Goal: Transaction & Acquisition: Purchase product/service

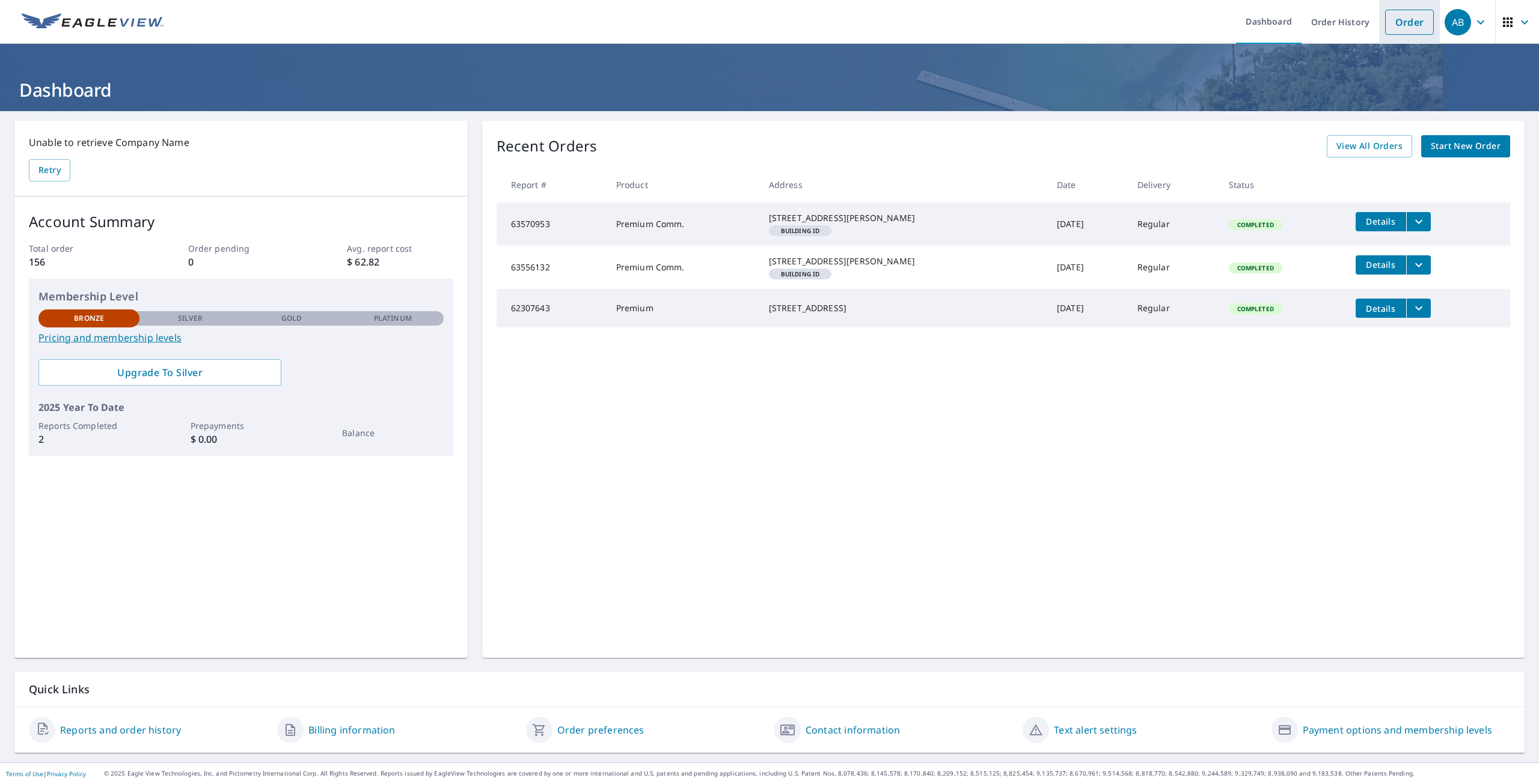
click at [1408, 24] on link "Order" at bounding box center [1410, 22] width 49 height 25
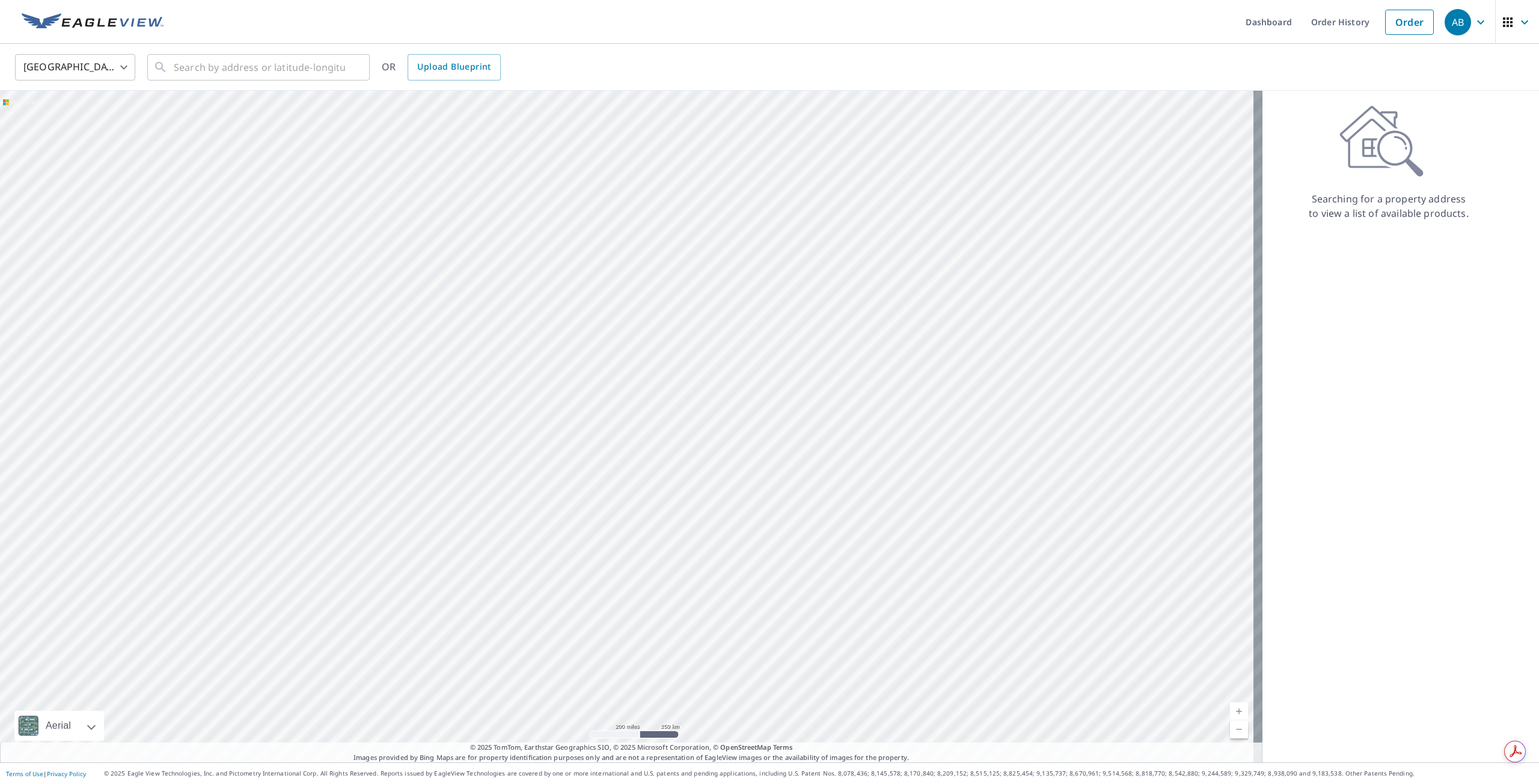
click at [1375, 153] on icon at bounding box center [1380, 141] width 84 height 72
click at [221, 71] on input "text" at bounding box center [259, 67] width 171 height 34
click at [247, 105] on span "[STREET_ADDRESS]" at bounding box center [265, 102] width 188 height 14
type input "[STREET_ADDRESS][PERSON_NAME]"
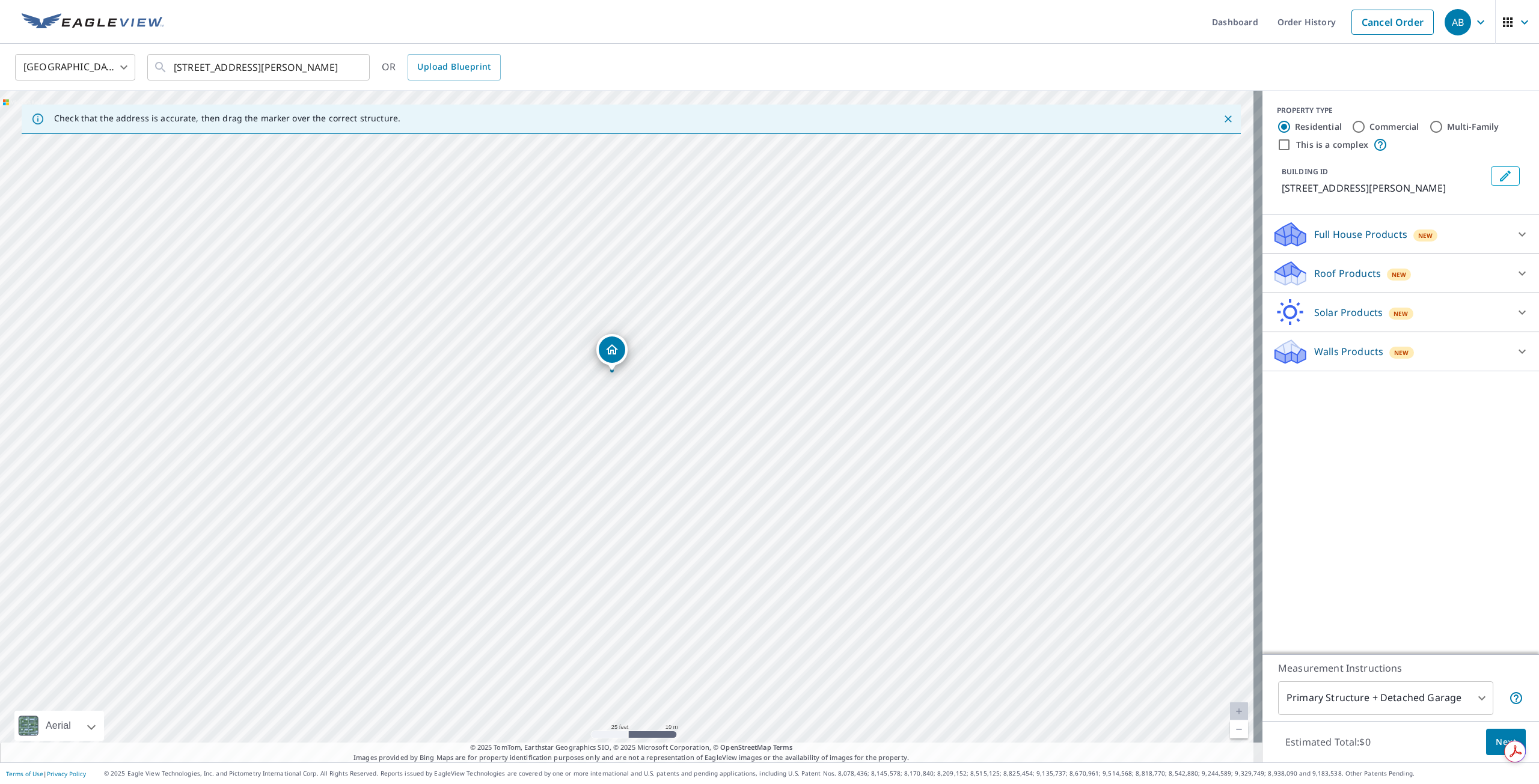
drag, startPoint x: 724, startPoint y: 384, endPoint x: 854, endPoint y: 337, distance: 138.2
click at [709, 330] on div "[STREET_ADDRESS][PERSON_NAME]" at bounding box center [631, 427] width 1262 height 672
click at [1515, 230] on icon at bounding box center [1522, 234] width 14 height 14
click at [1515, 304] on icon at bounding box center [1522, 307] width 14 height 14
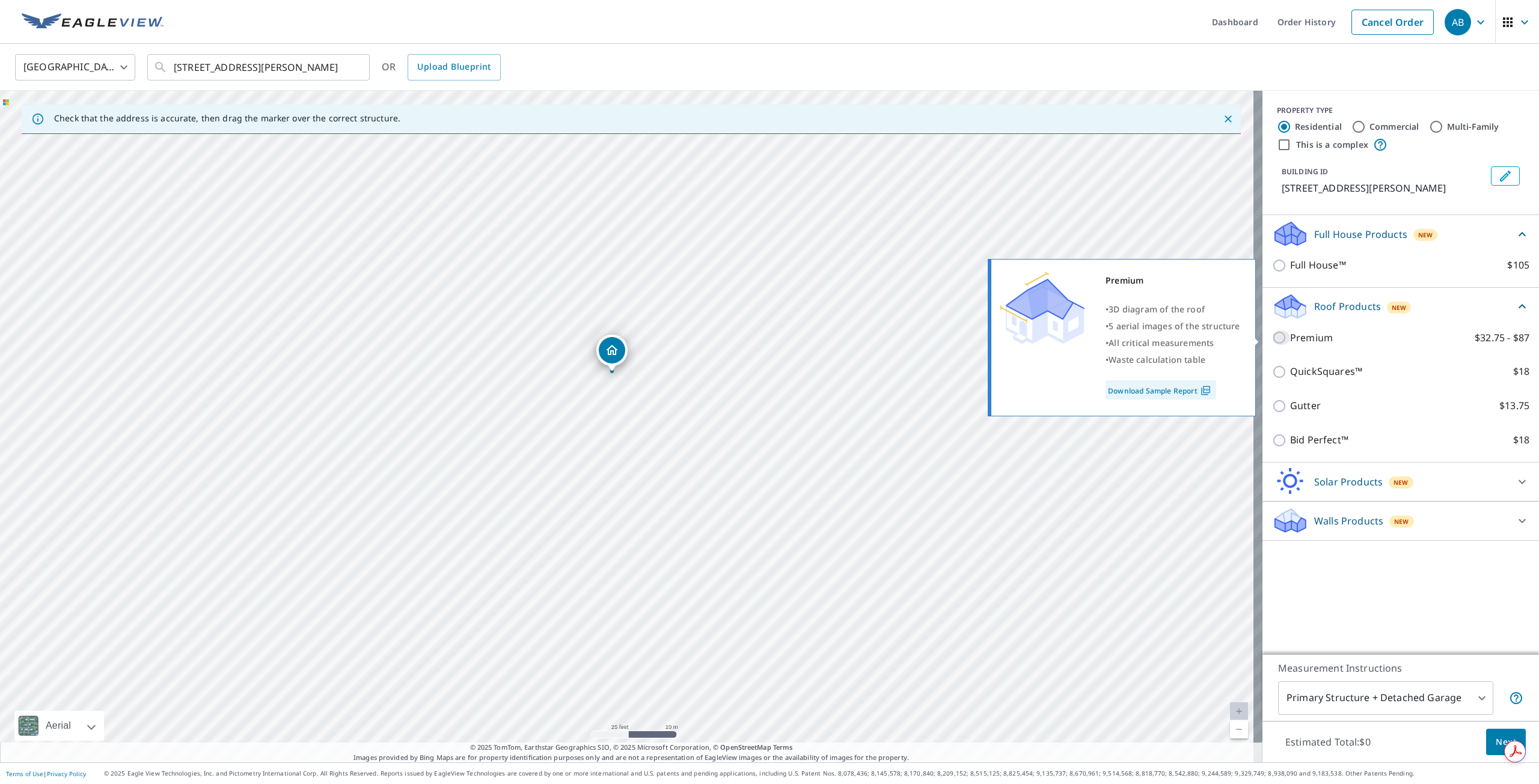
click at [1272, 334] on input "Premium $32.75 - $87" at bounding box center [1281, 337] width 18 height 14
checkbox input "true"
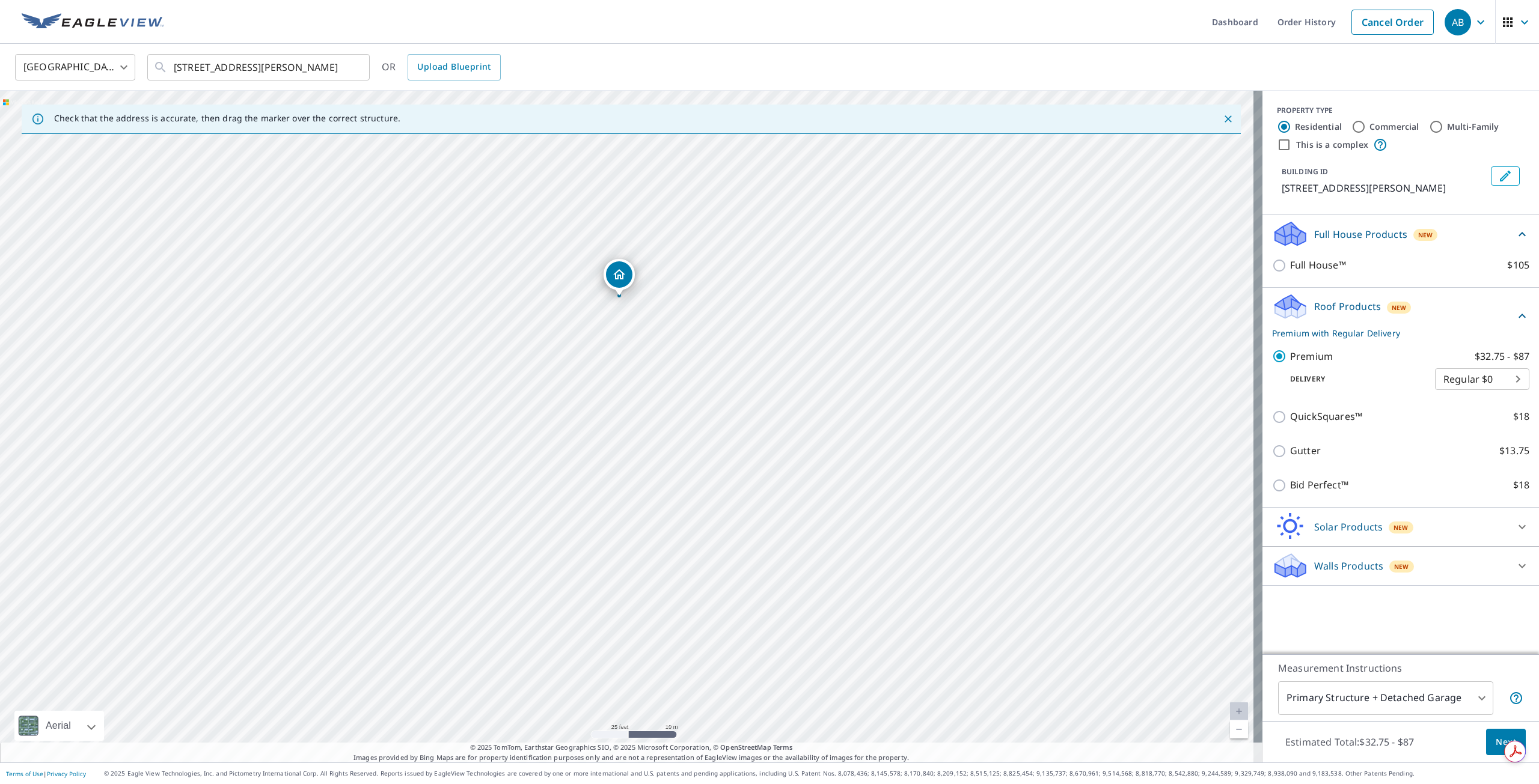
drag, startPoint x: 1113, startPoint y: 563, endPoint x: 1105, endPoint y: 434, distance: 129.2
click at [1105, 434] on div "[STREET_ADDRESS][PERSON_NAME]" at bounding box center [631, 427] width 1262 height 672
click at [1495, 735] on span "Next" at bounding box center [1505, 742] width 20 height 15
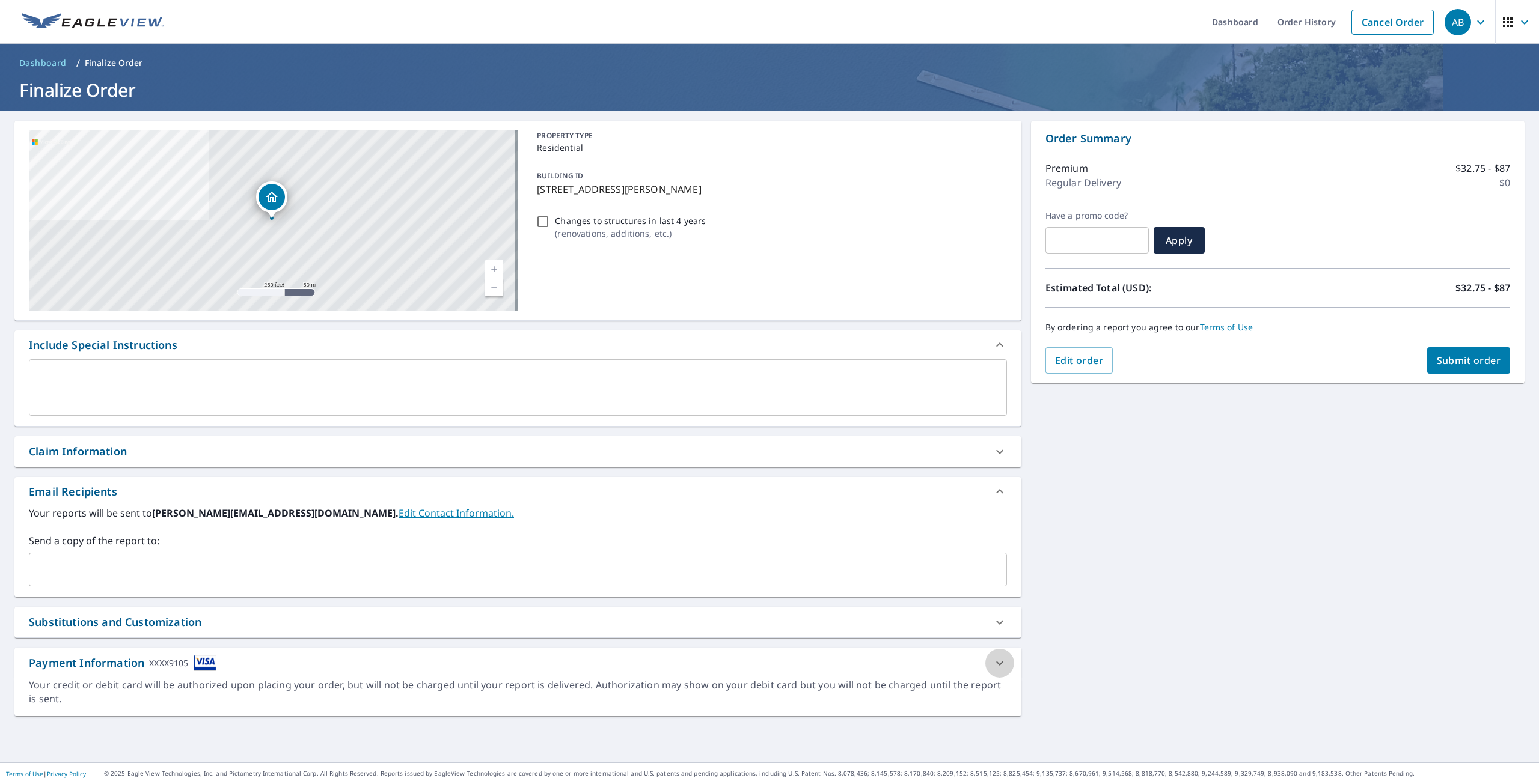
click at [992, 659] on icon at bounding box center [999, 663] width 14 height 14
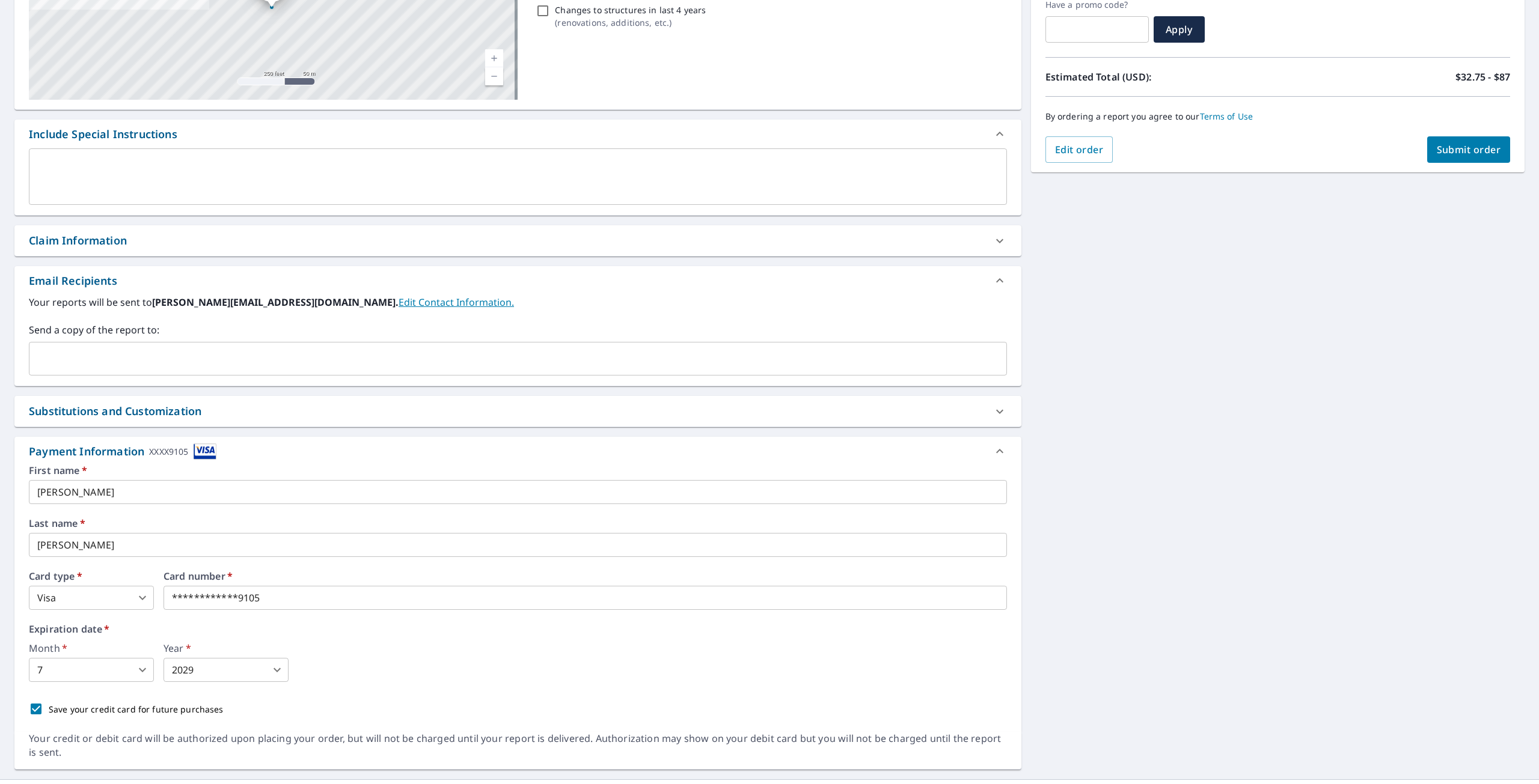
scroll to position [228, 0]
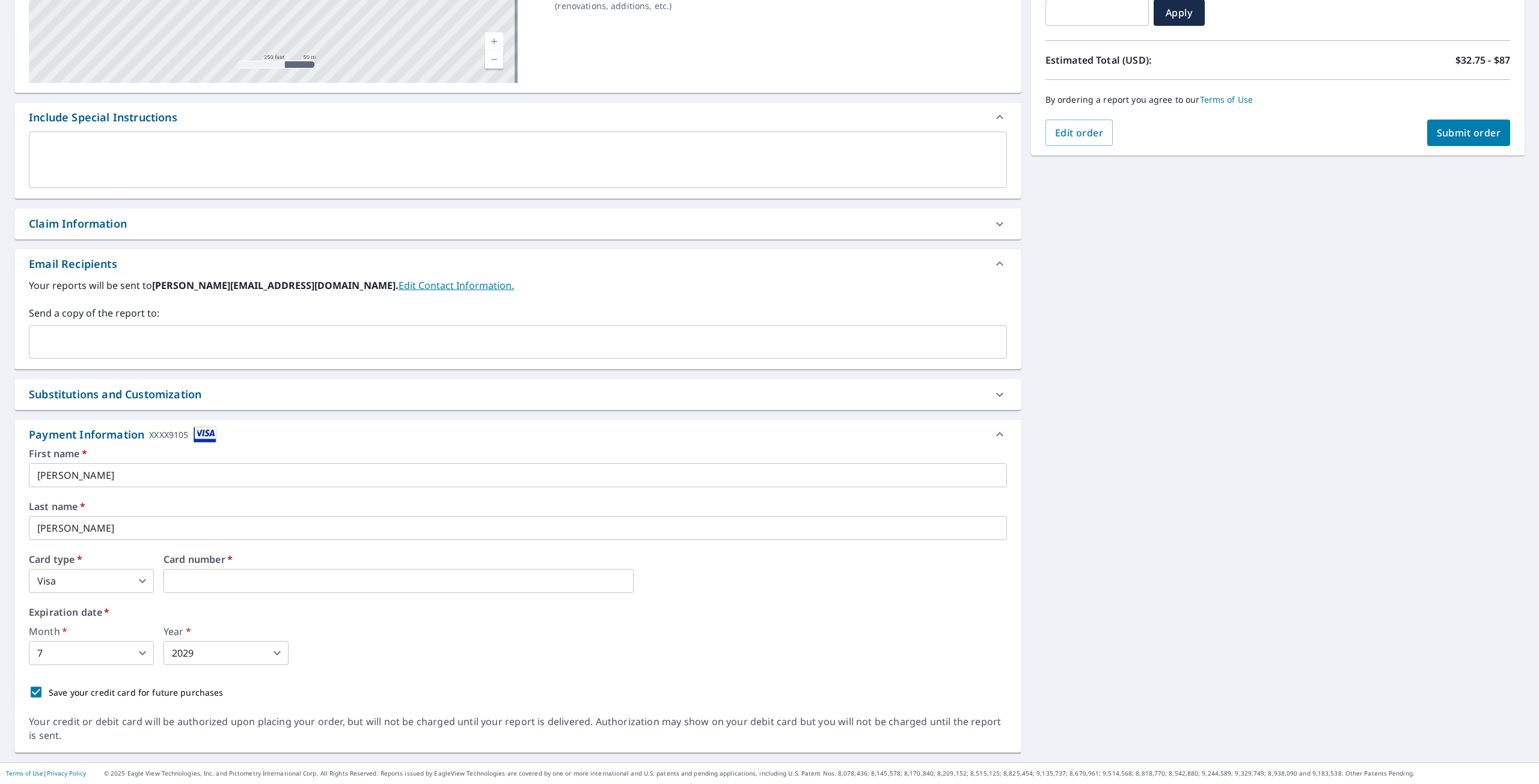
click at [481, 661] on div "Month   * 7 7 ​ Year   * 2029 2029 ​" at bounding box center [518, 646] width 978 height 38
click at [1441, 126] on button "Submit order" at bounding box center [1468, 133] width 83 height 27
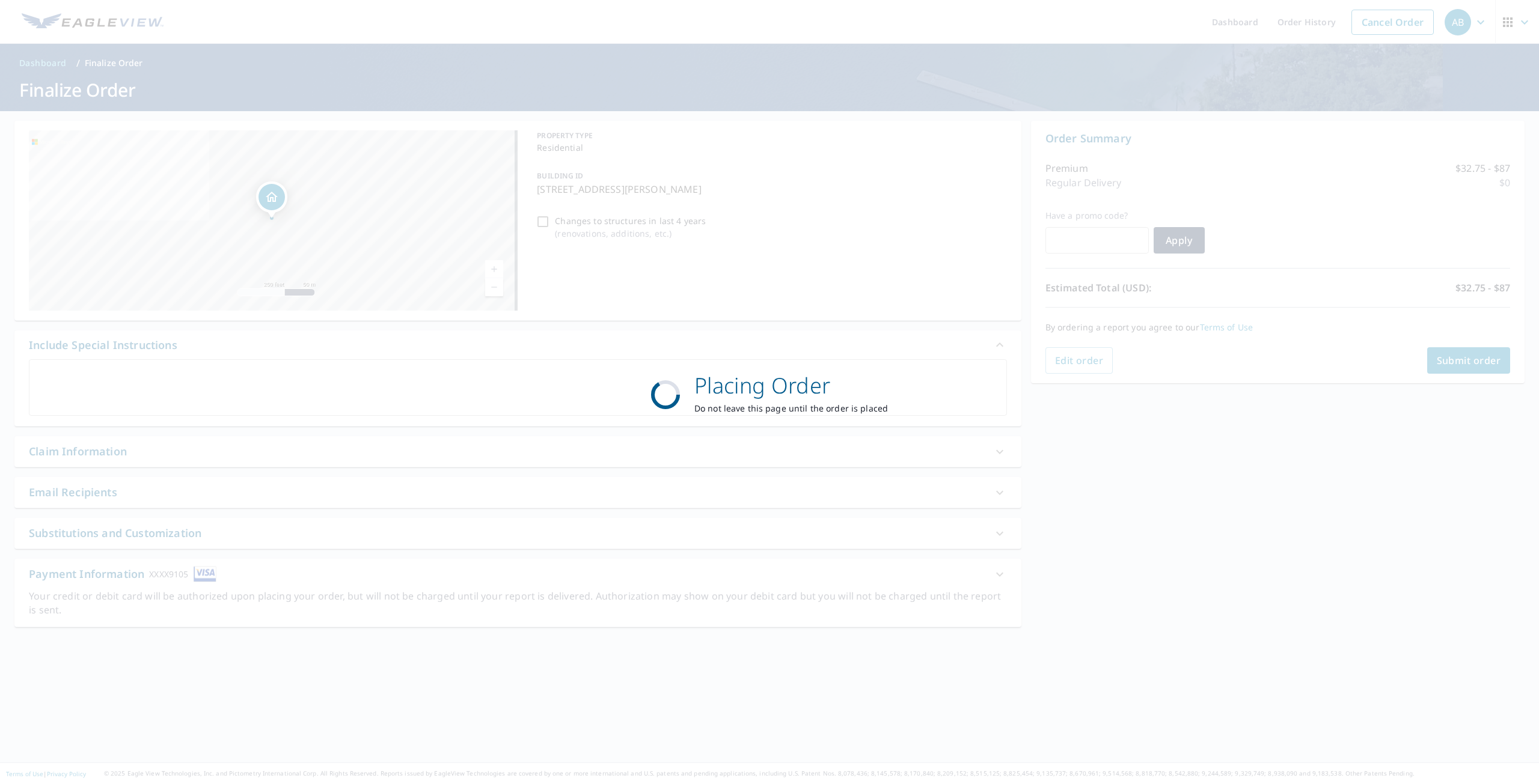
scroll to position [0, 0]
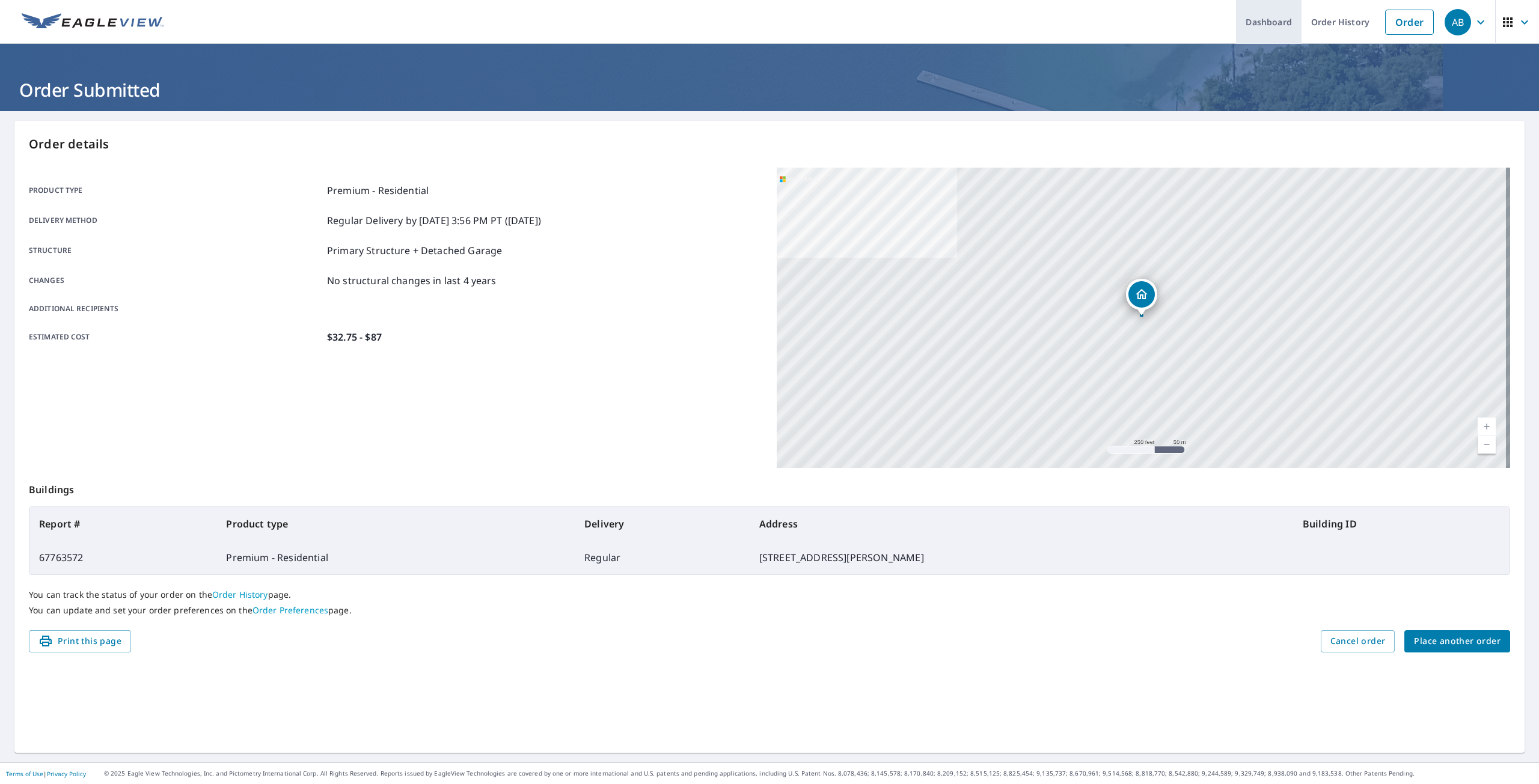
click at [1278, 23] on link "Dashboard" at bounding box center [1268, 22] width 65 height 44
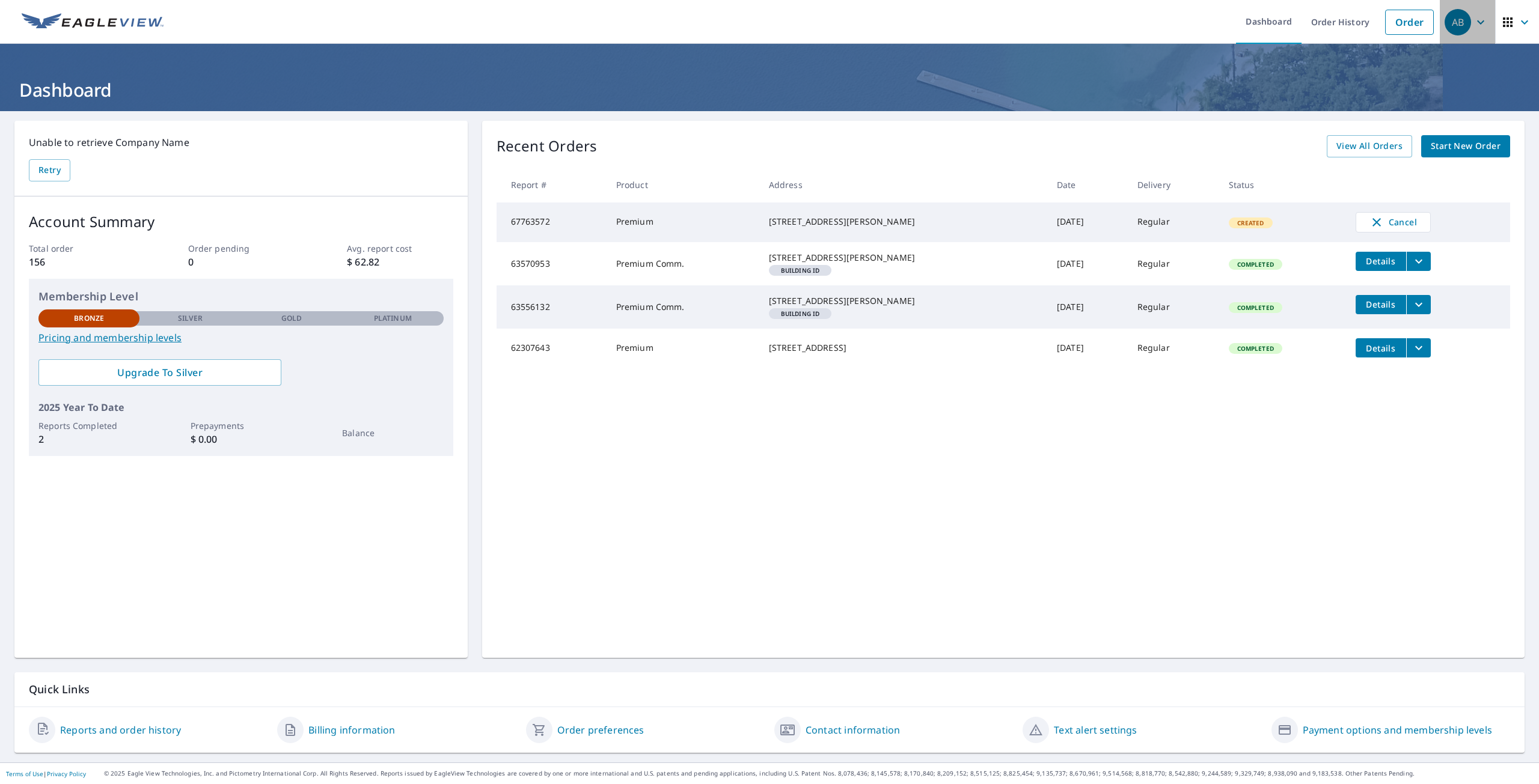
click at [1473, 16] on icon "button" at bounding box center [1480, 22] width 14 height 14
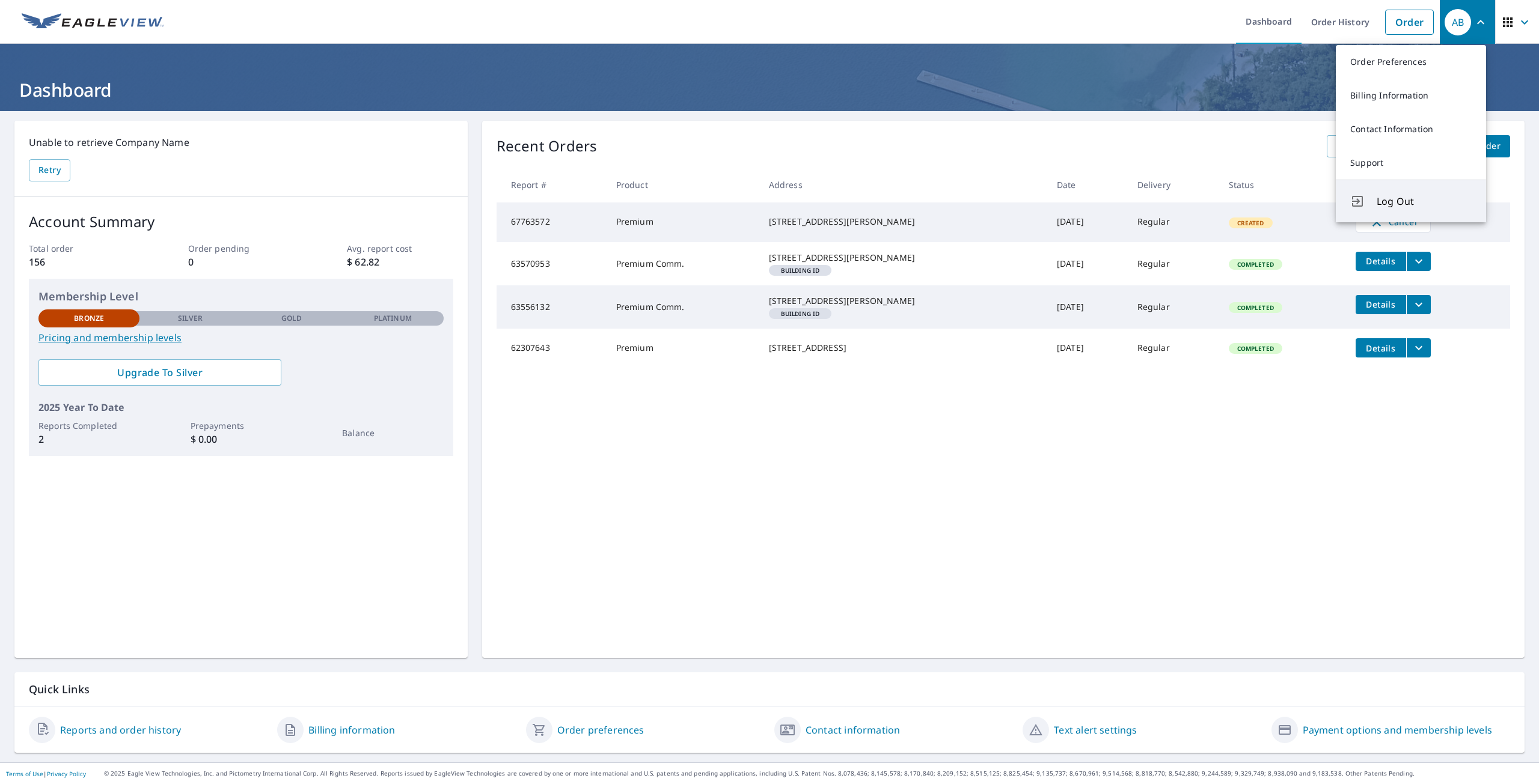
click at [1386, 204] on span "Log Out" at bounding box center [1424, 201] width 95 height 14
